Goal: Task Accomplishment & Management: Use online tool/utility

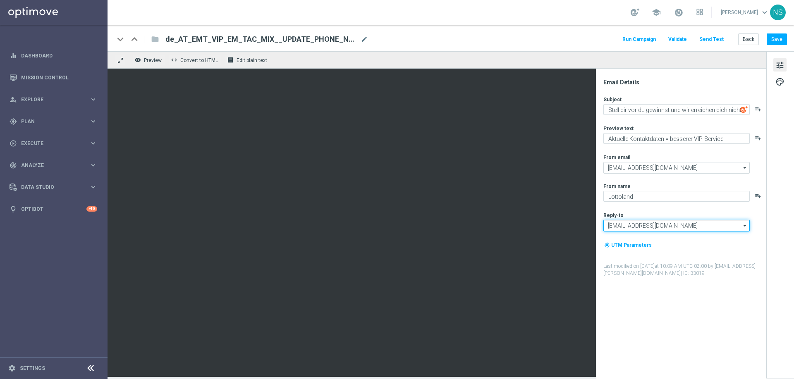
click at [629, 222] on input "[EMAIL_ADDRESS][DOMAIN_NAME]" at bounding box center [677, 226] width 146 height 12
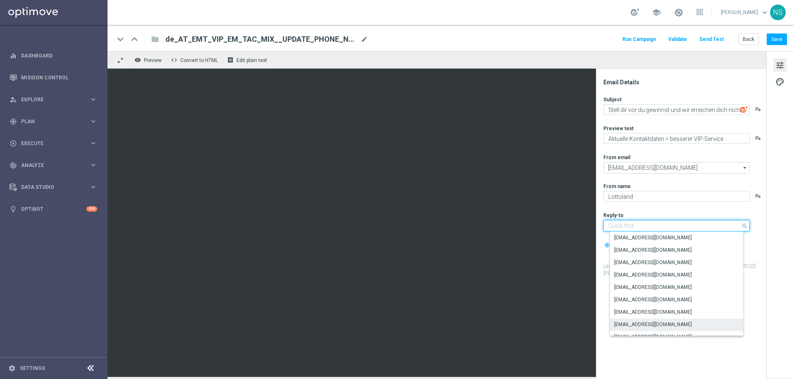
paste input "[EMAIL_ADDRESS][DOMAIN_NAME]"
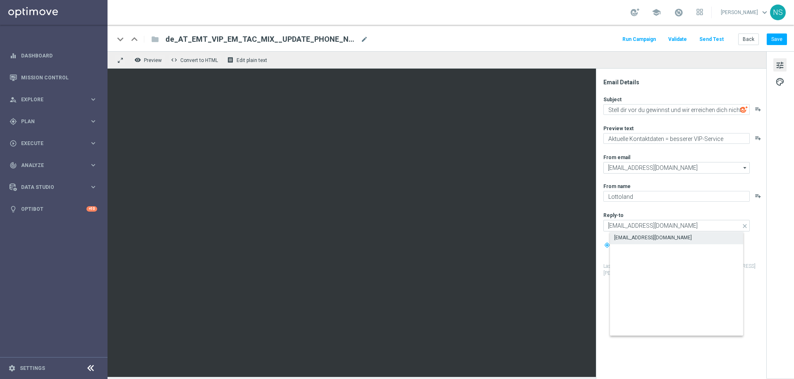
click at [631, 237] on div "[EMAIL_ADDRESS][DOMAIN_NAME]" at bounding box center [653, 237] width 78 height 7
type input "[EMAIL_ADDRESS][DOMAIN_NAME]"
click at [783, 46] on div "keyboard_arrow_down keyboard_arrow_up folder de_AT_EMT_VIP_EM_TAC_MIX__UPDATE_P…" at bounding box center [451, 38] width 687 height 26
click at [782, 41] on button "Save" at bounding box center [777, 40] width 20 height 12
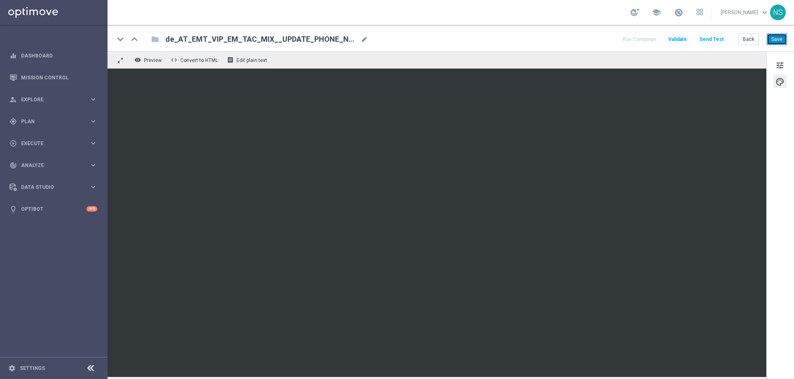
click at [785, 39] on button "Save" at bounding box center [777, 40] width 20 height 12
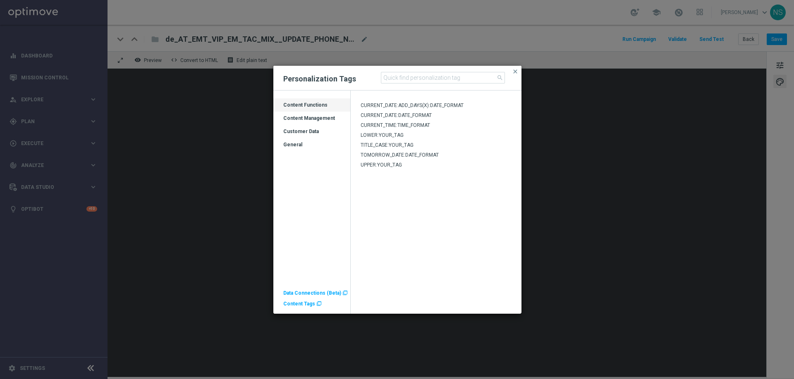
click at [292, 302] on span "Content Tags" at bounding box center [299, 304] width 32 height 6
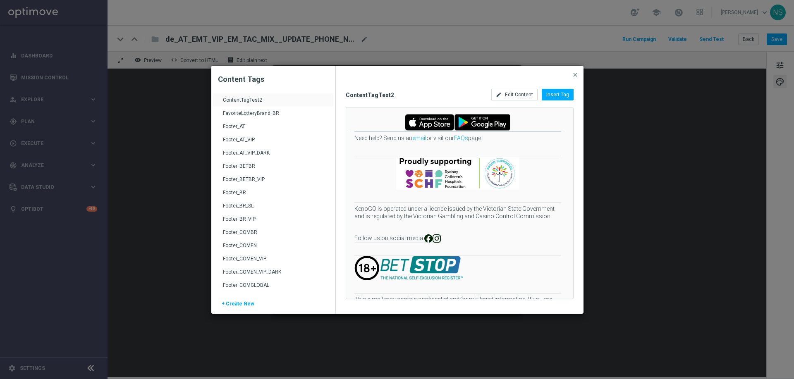
click at [244, 140] on div "Footer_AT_VIP" at bounding box center [274, 143] width 103 height 13
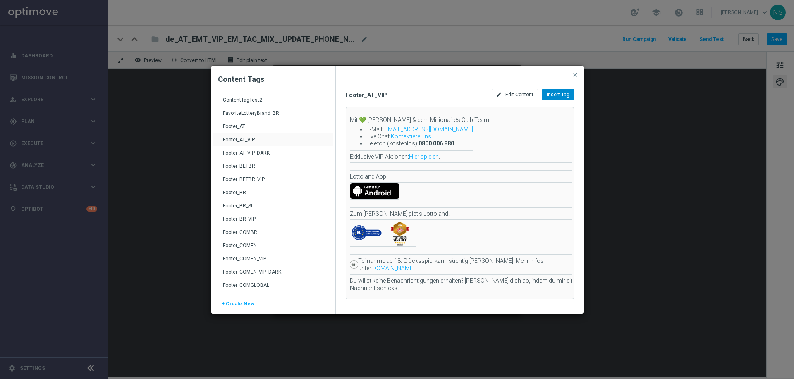
click at [558, 93] on span "Insert Tag" at bounding box center [558, 95] width 23 height 6
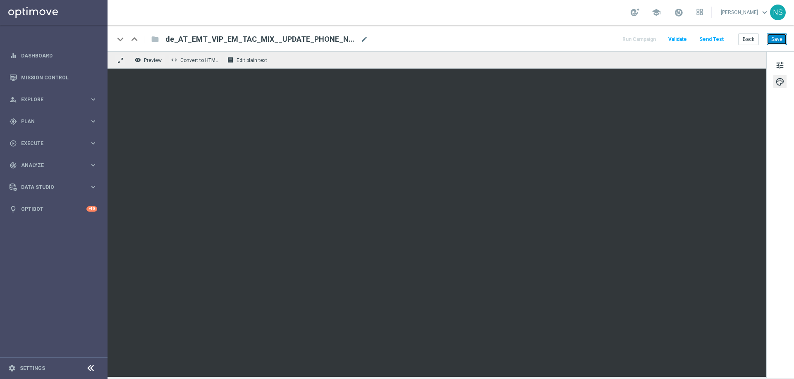
click at [775, 39] on button "Save" at bounding box center [777, 40] width 20 height 12
click at [779, 69] on span "tune" at bounding box center [780, 65] width 9 height 11
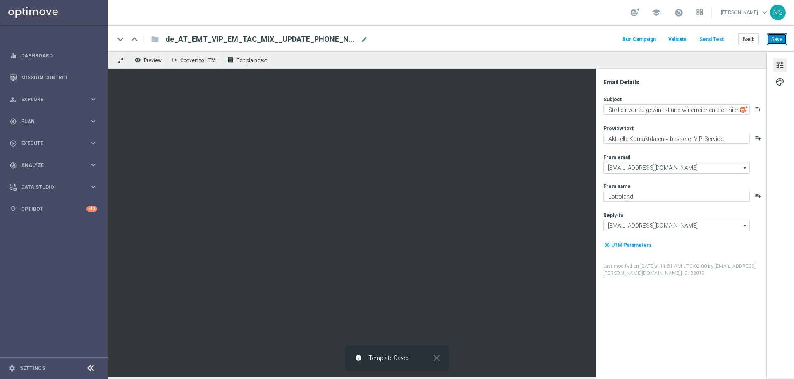
click at [770, 38] on button "Save" at bounding box center [777, 40] width 20 height 12
click at [771, 40] on button "Save" at bounding box center [777, 40] width 20 height 12
click at [772, 37] on button "Save" at bounding box center [777, 40] width 20 height 12
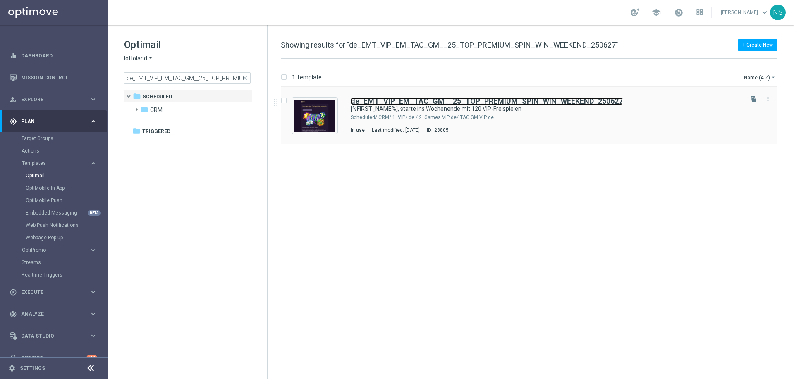
click at [388, 99] on b "de_EMT_VIP_EM_TAC_GM__25_TOP_PREMIUM_SPIN_WIN_WEEKEND_250627" at bounding box center [487, 101] width 272 height 9
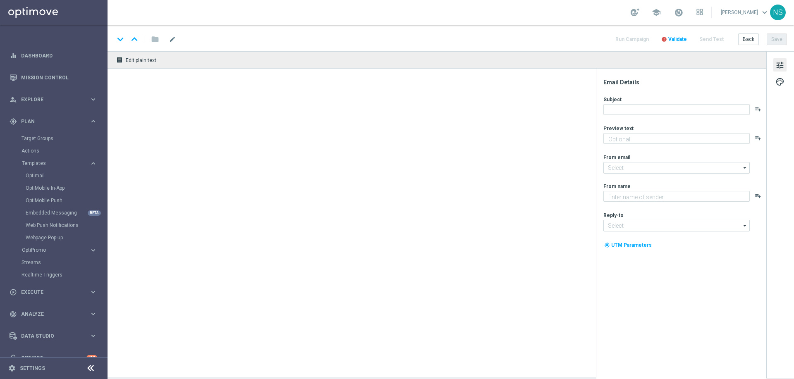
type textarea "Das exklusive Freispiel-Wochenende im Millionaires’ Club"
type input "[EMAIL_ADDRESS][DOMAIN_NAME]"
type textarea "Millionaires' Club"
type input "[EMAIL_ADDRESS][DOMAIN_NAME]"
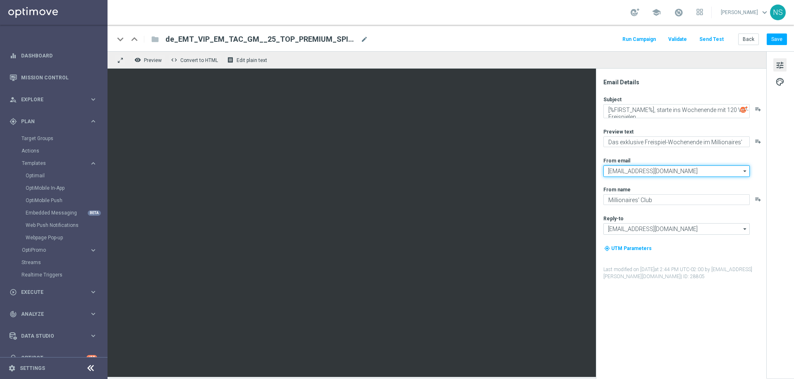
click at [638, 175] on input "[EMAIL_ADDRESS][DOMAIN_NAME]" at bounding box center [677, 171] width 146 height 12
